Goal: Information Seeking & Learning: Learn about a topic

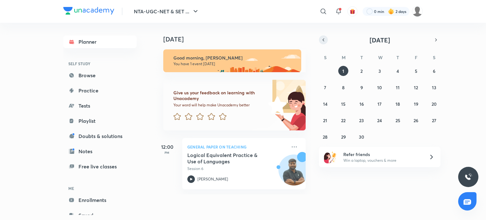
click at [322, 40] on icon "button" at bounding box center [323, 40] width 5 height 6
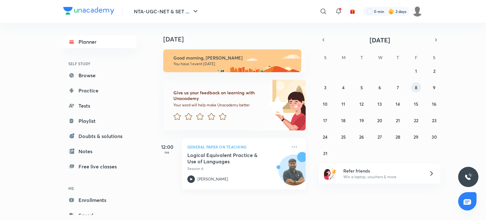
click at [419, 89] on button "8" at bounding box center [416, 87] width 10 height 10
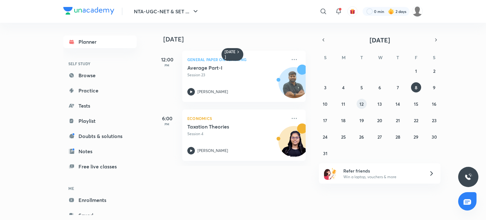
click at [363, 103] on abbr "12" at bounding box center [361, 104] width 4 height 6
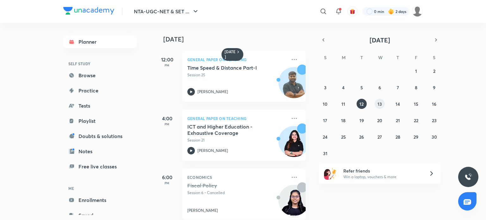
click at [380, 107] on button "13" at bounding box center [379, 104] width 10 height 10
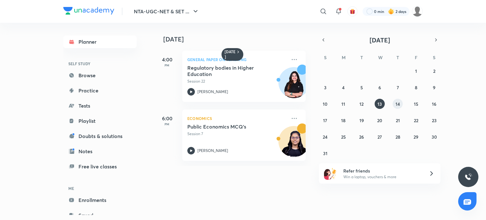
click at [399, 105] on abbr "14" at bounding box center [397, 104] width 4 height 6
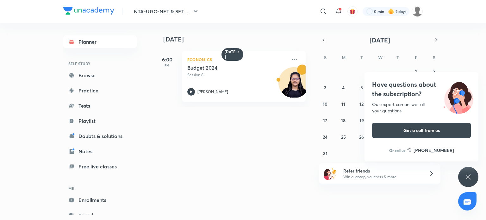
click at [413, 105] on div "Our expert can answer all your questions" at bounding box center [421, 107] width 99 height 13
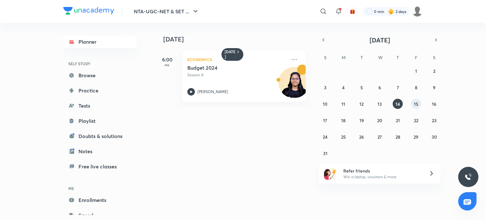
click at [413, 105] on button "15" at bounding box center [416, 104] width 10 height 10
click at [435, 105] on abbr "16" at bounding box center [434, 104] width 4 height 6
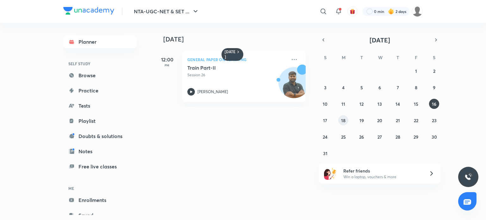
click at [344, 119] on abbr "18" at bounding box center [343, 120] width 4 height 6
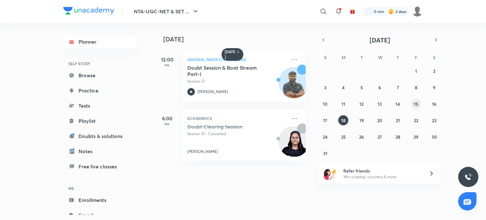
click at [416, 105] on abbr "15" at bounding box center [416, 104] width 4 height 6
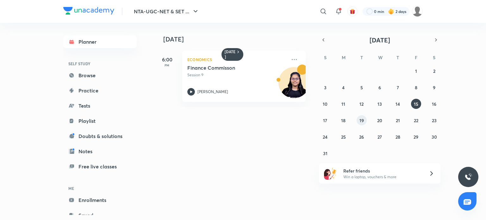
click at [357, 118] on button "19" at bounding box center [361, 120] width 10 height 10
click at [415, 101] on abbr "15" at bounding box center [416, 104] width 4 height 6
click at [244, 78] on div "Finance Commisson Session 9 [PERSON_NAME]" at bounding box center [236, 79] width 99 height 31
